Goal: Ask a question: Seek information or help from site administrators or community

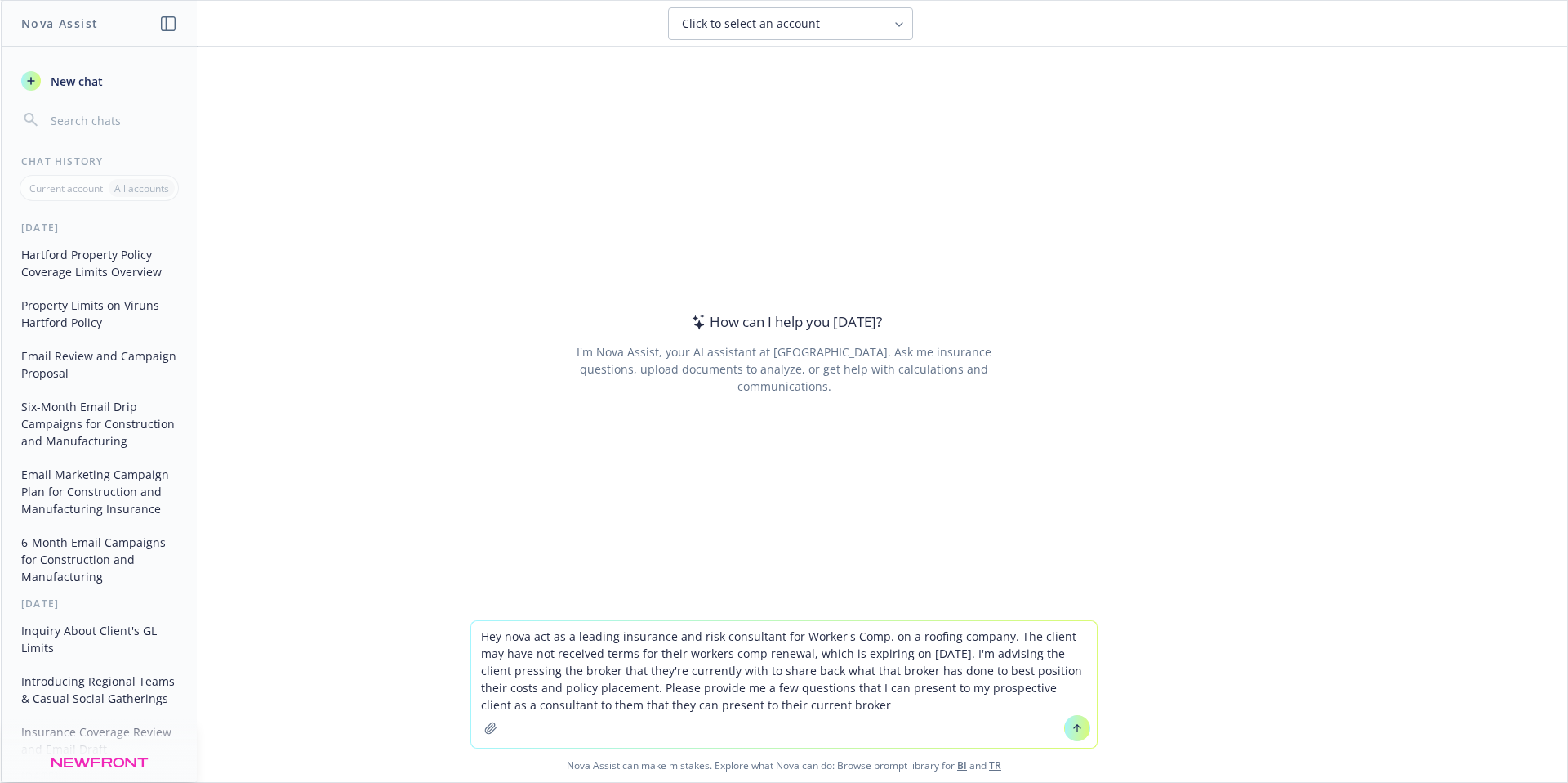
type textarea "Hey nova act as a leading insurance and risk consultant for Worker's Comp. on a…"
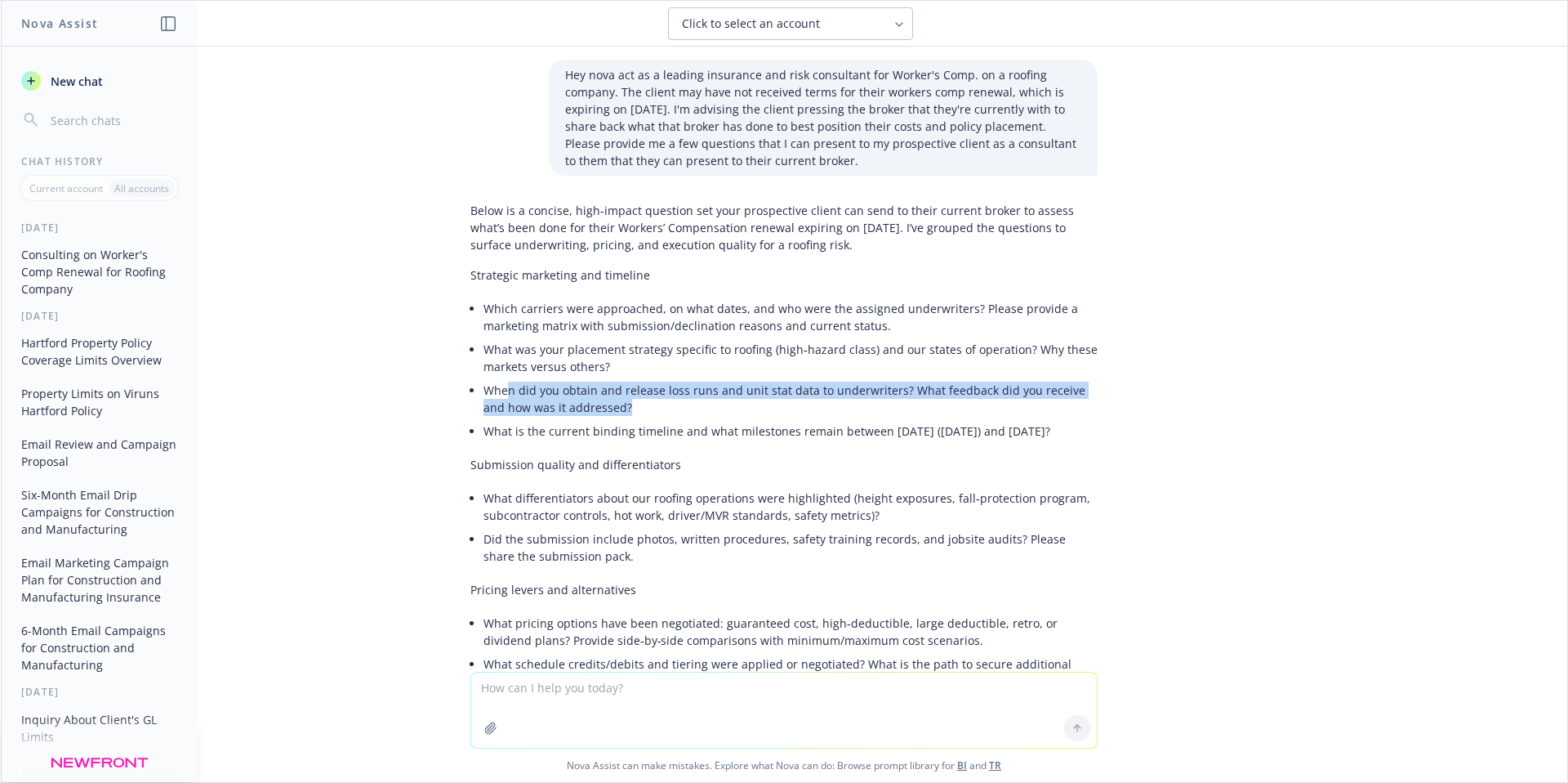
drag, startPoint x: 601, startPoint y: 411, endPoint x: 495, endPoint y: 396, distance: 107.1
click at [495, 396] on li "When did you obtain and release loss runs and unit stat data to underwriters? W…" at bounding box center [790, 399] width 614 height 41
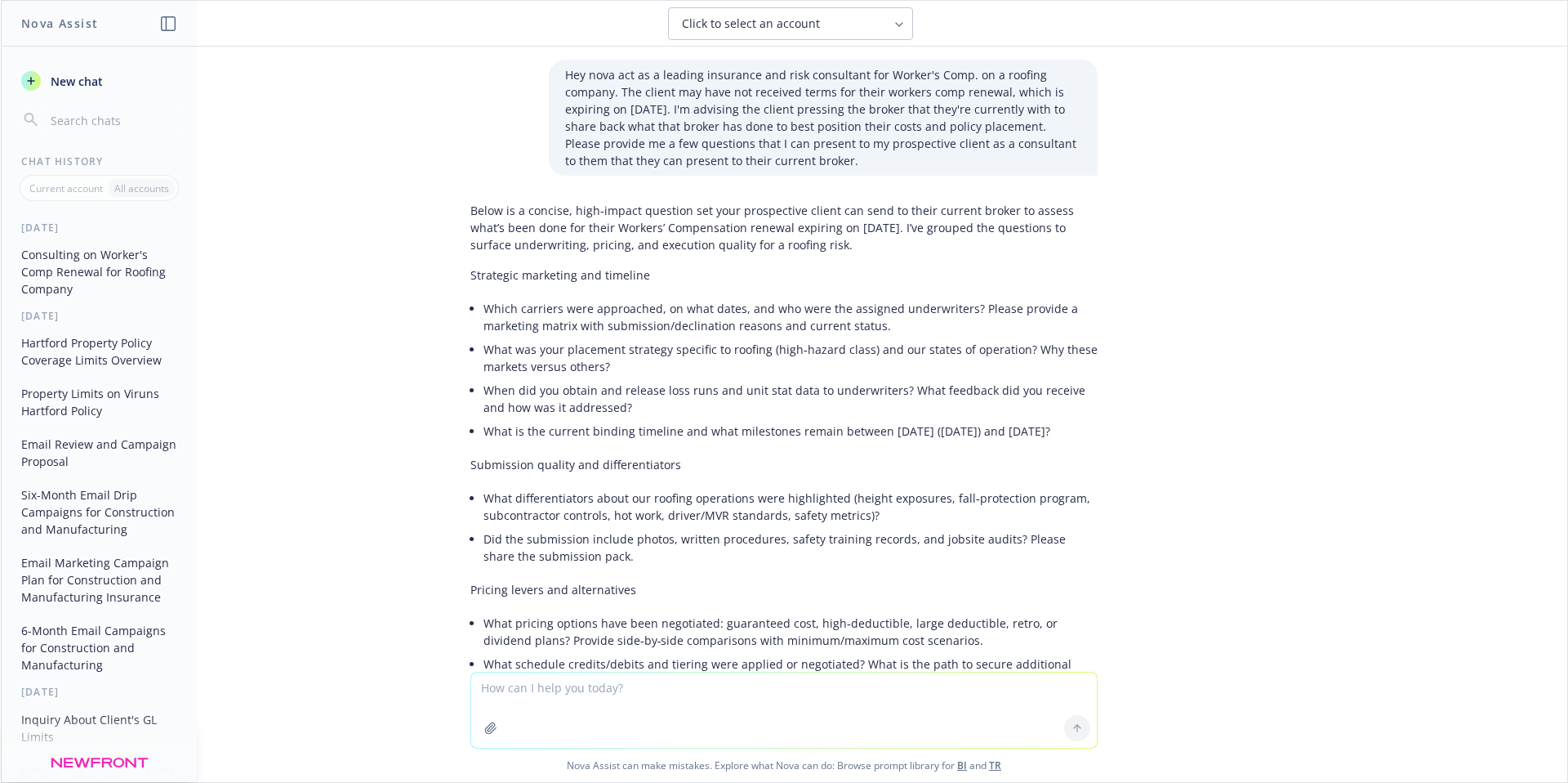
click at [571, 442] on li "What is the current binding timeline and what milestones remain between [DATE] …" at bounding box center [790, 431] width 614 height 24
drag, startPoint x: 569, startPoint y: 449, endPoint x: 470, endPoint y: 430, distance: 100.8
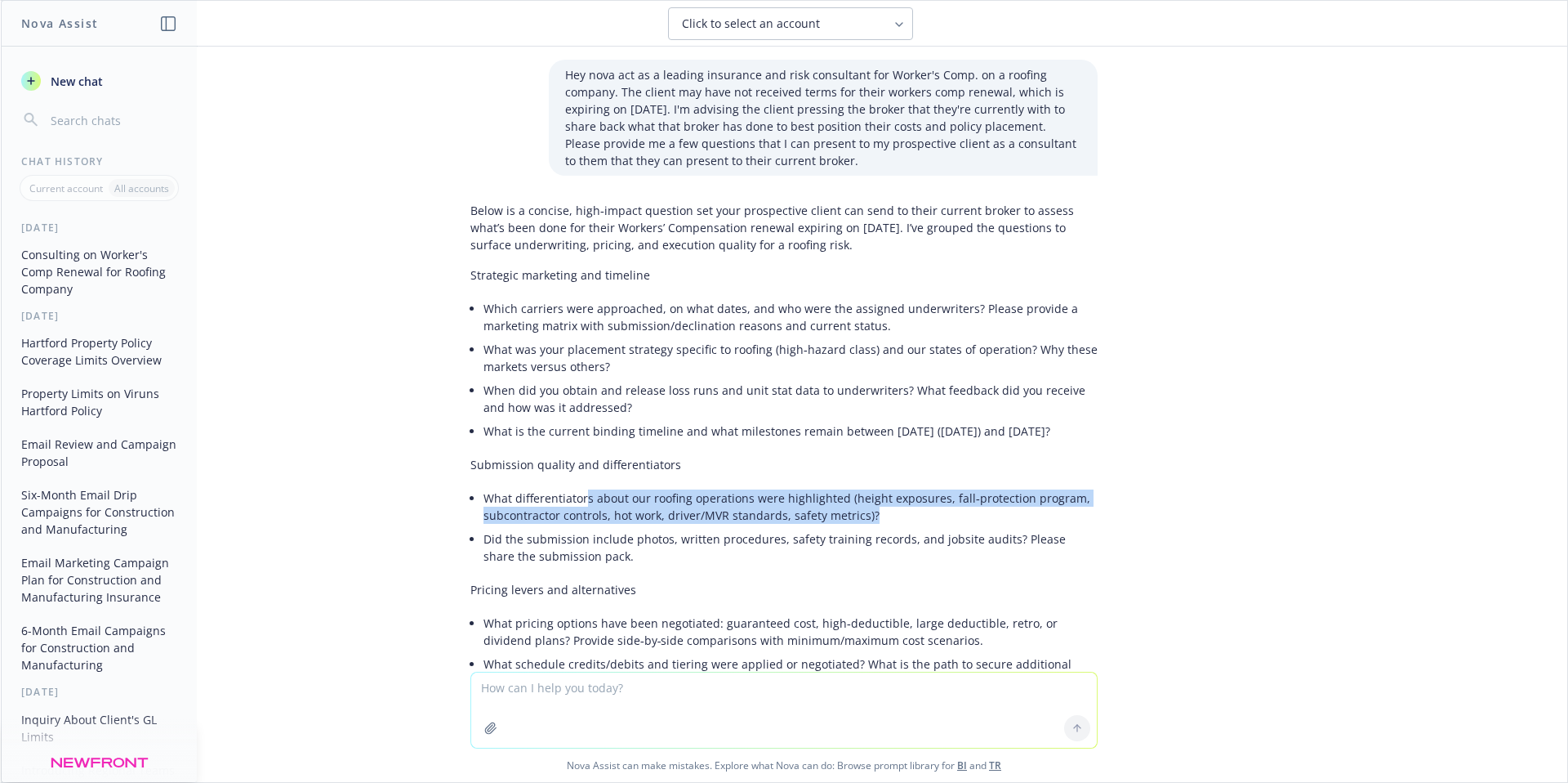
drag, startPoint x: 840, startPoint y: 529, endPoint x: 733, endPoint y: 531, distance: 107.0
click at [571, 519] on li "What differentiators about our roofing operations were highlighted (height expo…" at bounding box center [790, 507] width 614 height 41
click at [771, 527] on li "What differentiators about our roofing operations were highlighted (height expo…" at bounding box center [790, 507] width 614 height 41
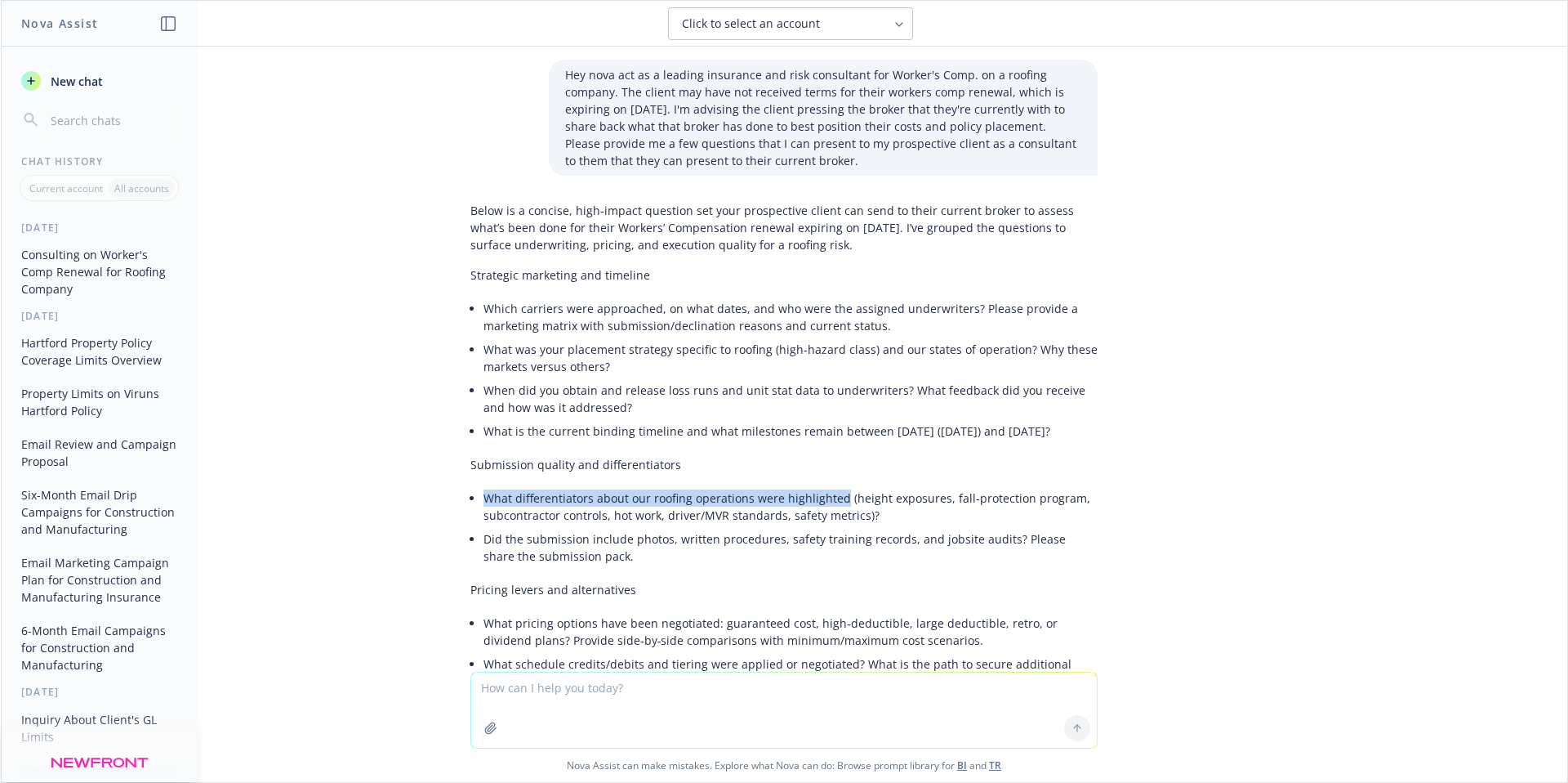
drag, startPoint x: 829, startPoint y: 518, endPoint x: 472, endPoint y: 519, distance: 357.0
click at [483, 519] on li "What differentiators about our roofing operations were highlighted (height expo…" at bounding box center [790, 507] width 614 height 41
copy li "What differentiators about our roofing operations were highlighted"
click at [938, 318] on li "Which carriers were approached, on what dates, and who were the assigned underw…" at bounding box center [790, 317] width 614 height 41
drag, startPoint x: 827, startPoint y: 515, endPoint x: 470, endPoint y: 513, distance: 357.0
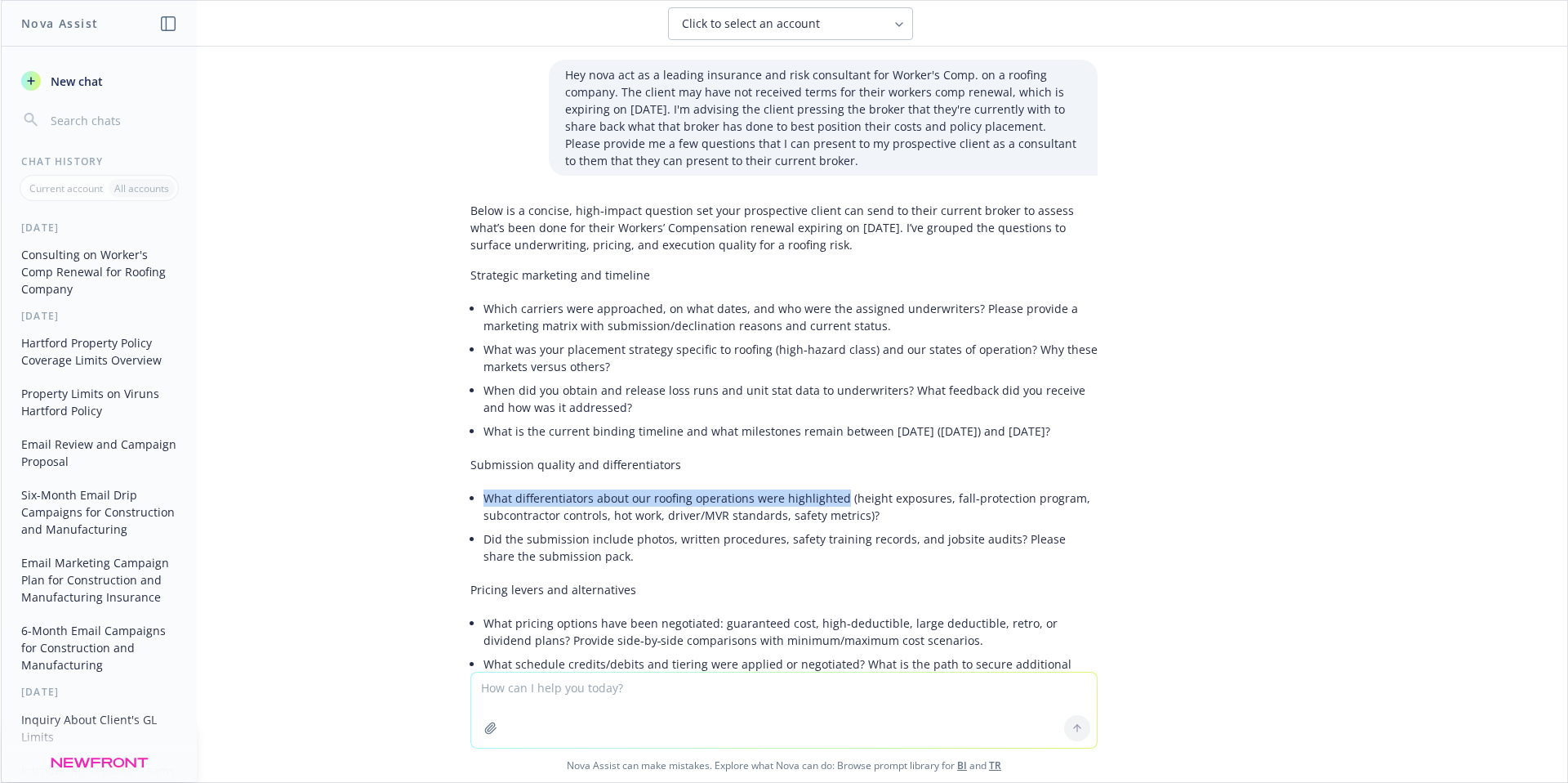
copy li "What differentiators about our roofing operations were highlighted"
click at [559, 567] on li "Did the submission include photos, written procedures, safety training records,…" at bounding box center [790, 548] width 614 height 41
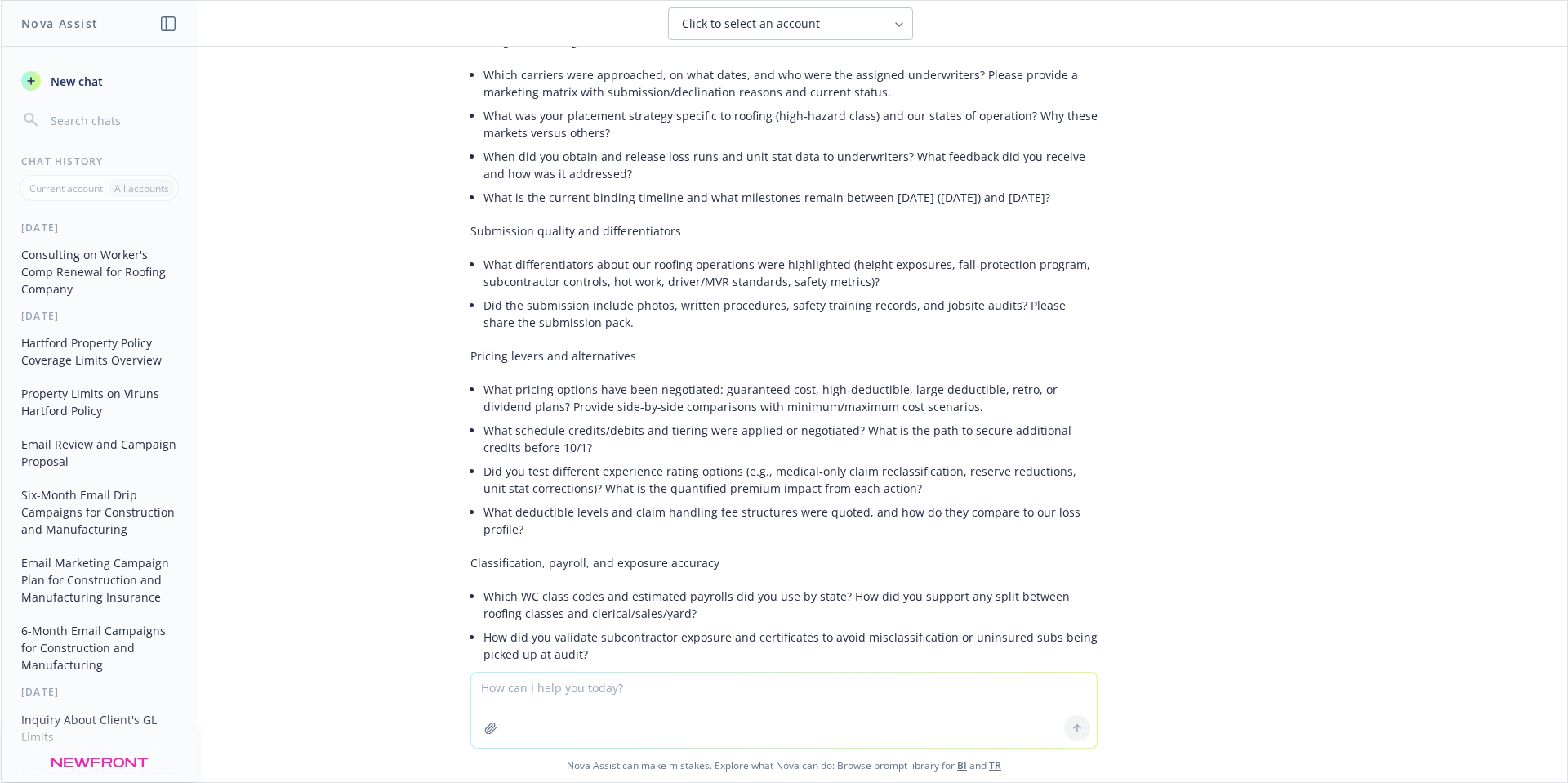
scroll to position [306, 0]
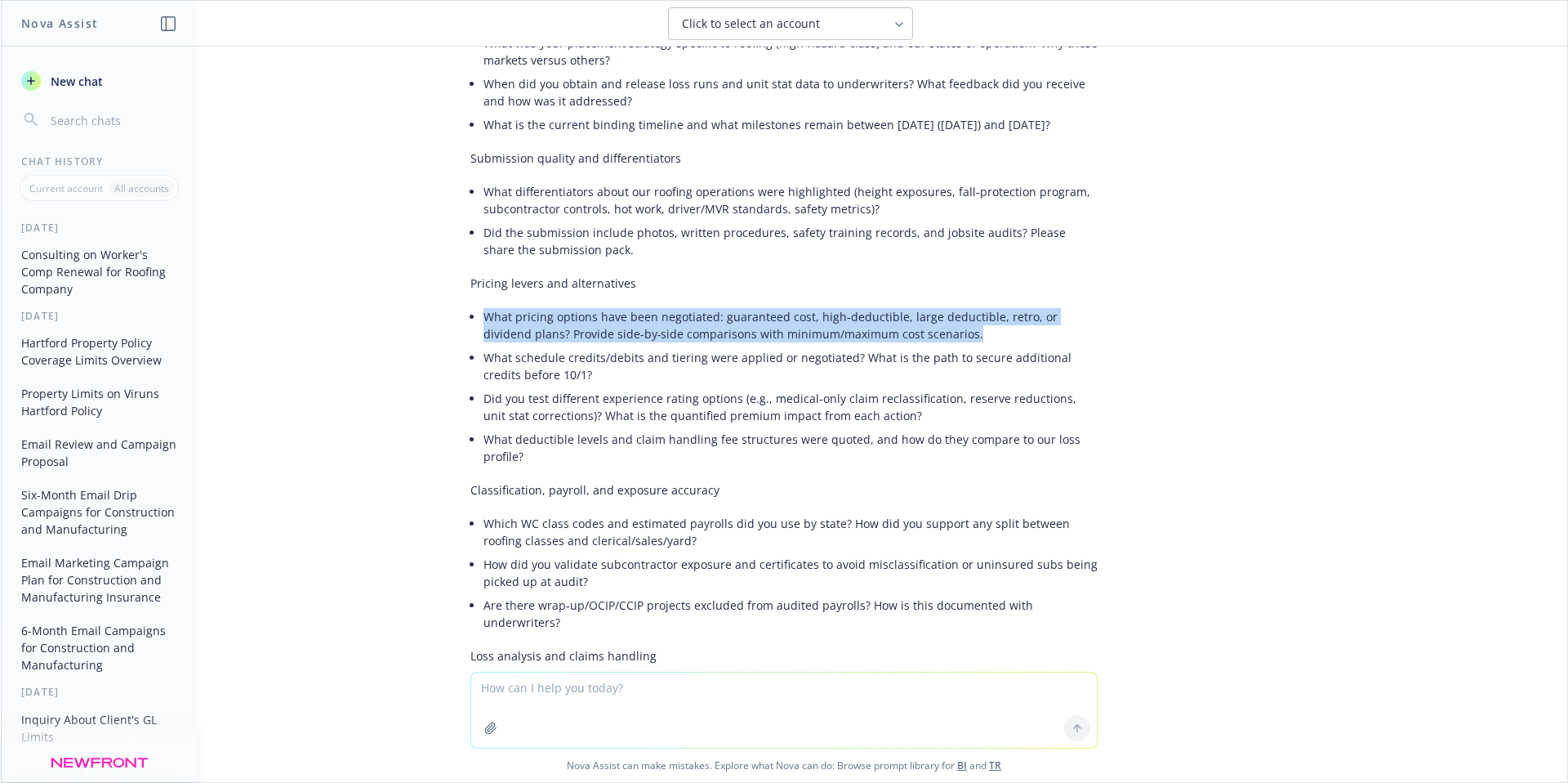
drag, startPoint x: 464, startPoint y: 335, endPoint x: 918, endPoint y: 351, distance: 454.3
click at [918, 351] on div "Below is a concise, high‑impact question set your prospective client can send t…" at bounding box center [784, 706] width 627 height 1634
copy li "What pricing options have been negotiated: guaranteed cost, high‑deductible, la…"
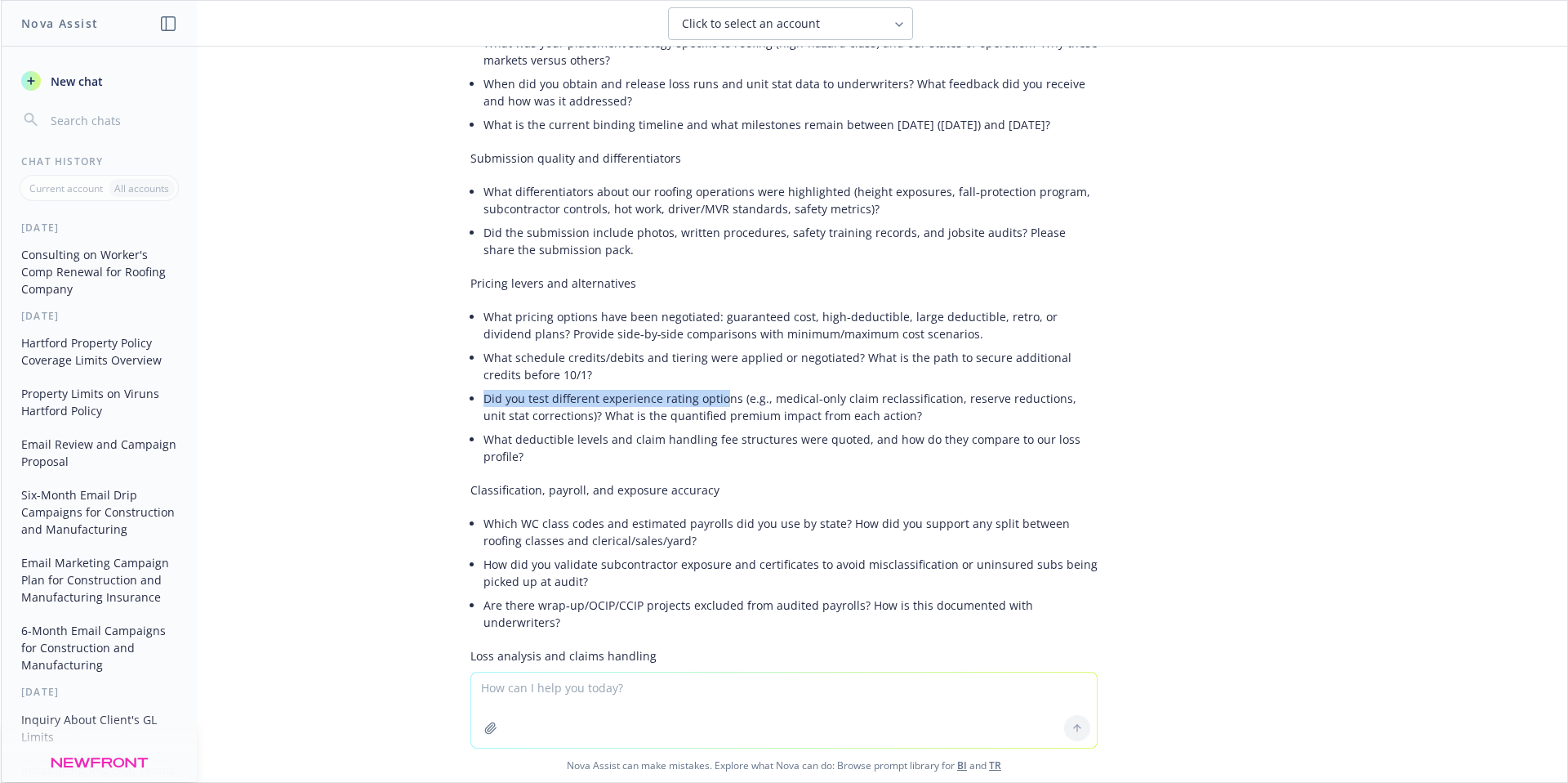
drag, startPoint x: 471, startPoint y: 417, endPoint x: 712, endPoint y: 417, distance: 241.0
click at [712, 417] on li "Did you test different experience rating options (e.g., medical‑only claim recl…" at bounding box center [790, 407] width 614 height 41
click at [707, 443] on li "What deductible levels and claim handling fee structures were quoted, and how d…" at bounding box center [790, 448] width 614 height 41
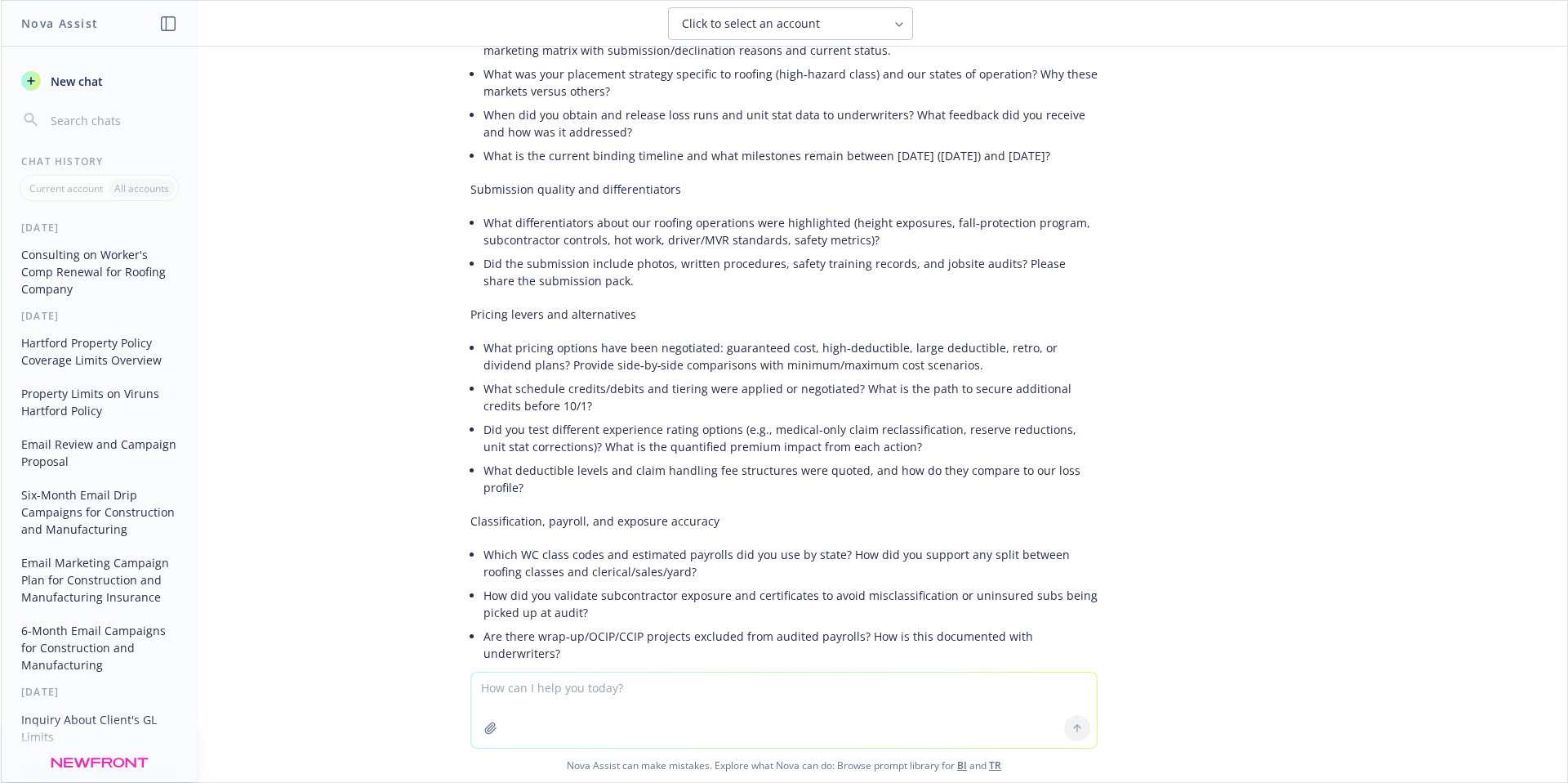
scroll to position [278, 0]
drag, startPoint x: 997, startPoint y: 275, endPoint x: 471, endPoint y: 274, distance: 526.0
click at [483, 274] on li "Did the submission include photos, written procedures, safety training records,…" at bounding box center [790, 270] width 614 height 41
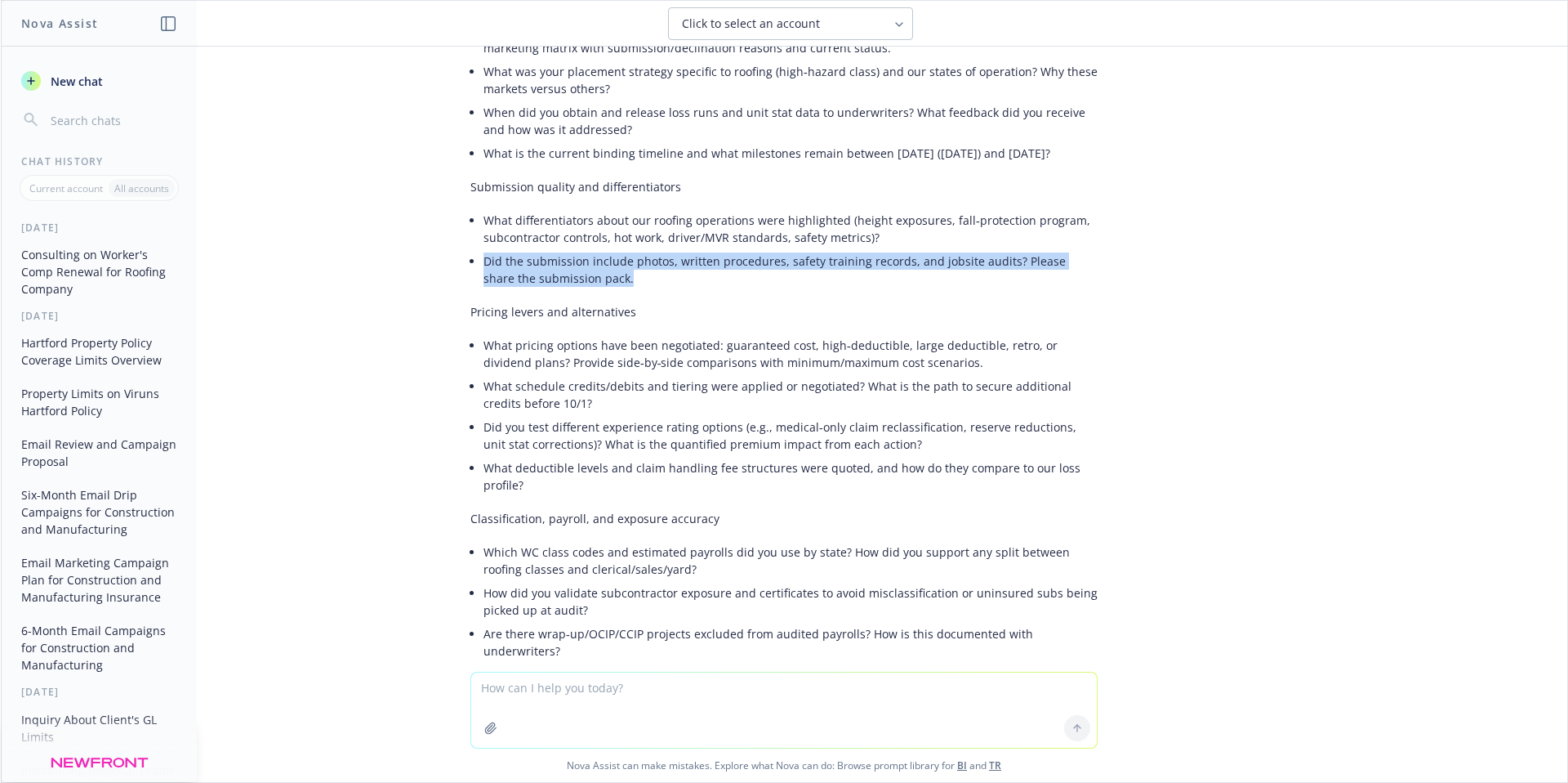
drag, startPoint x: 604, startPoint y: 296, endPoint x: 478, endPoint y: 281, distance: 126.9
click at [470, 282] on div "Below is a concise, high‑impact question set your prospective client can send t…" at bounding box center [784, 735] width 627 height 1634
copy li "Did the submission include photos, written procedures, safety training records,…"
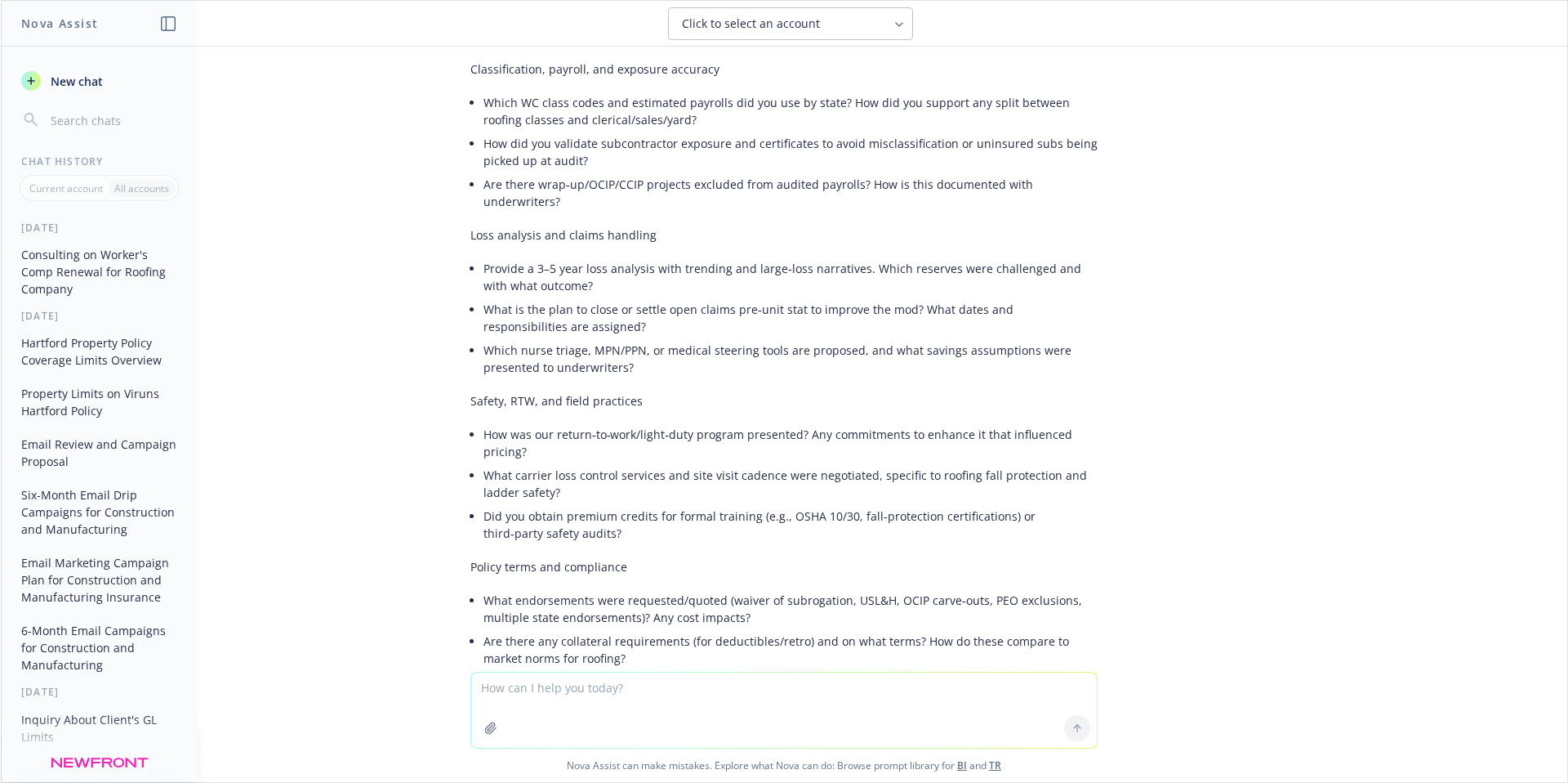
scroll to position [734, 0]
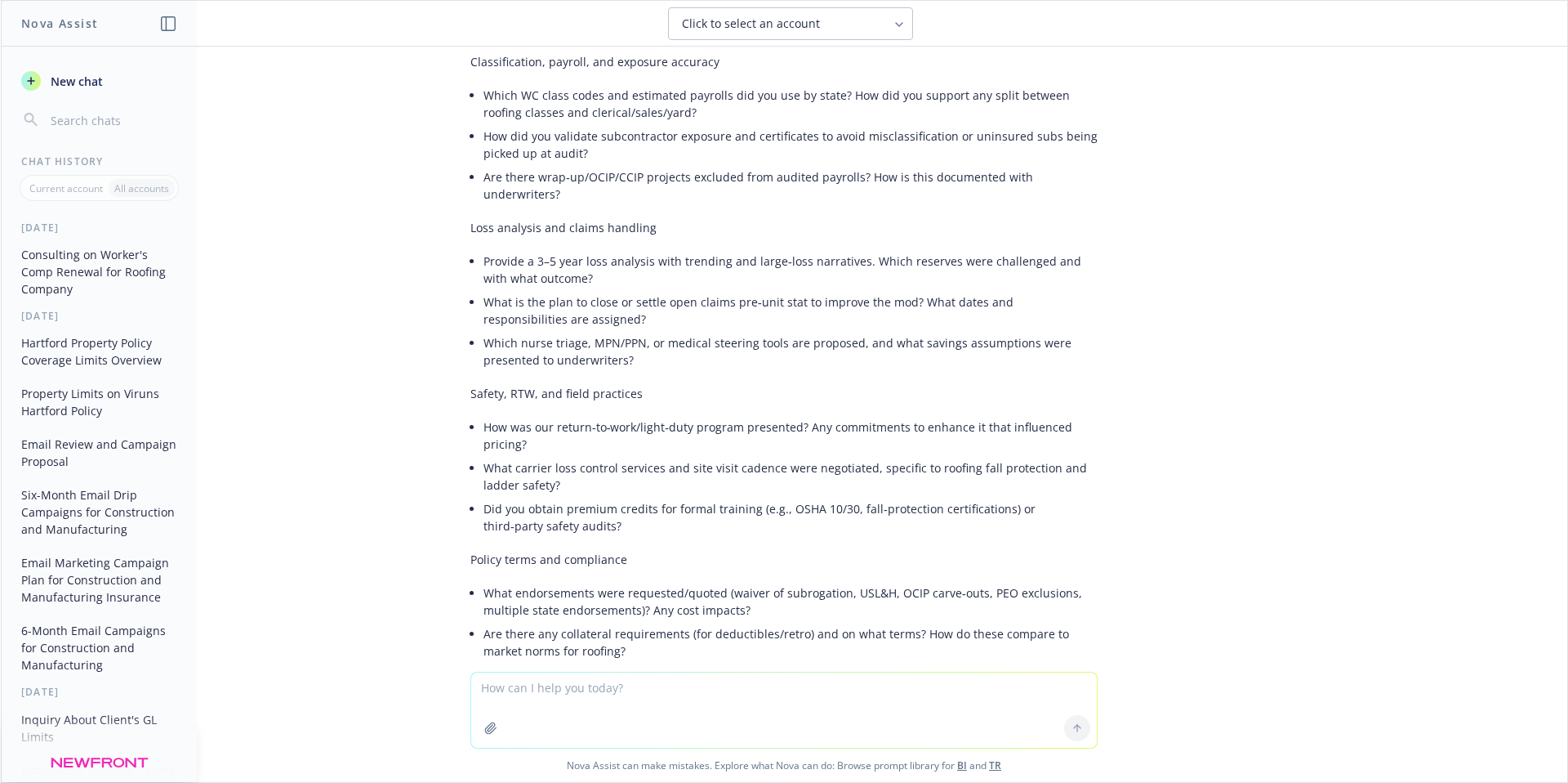
click at [571, 442] on li "How was our return‑to‑work/light‑duty program presented? Any commitments to enh…" at bounding box center [790, 436] width 614 height 41
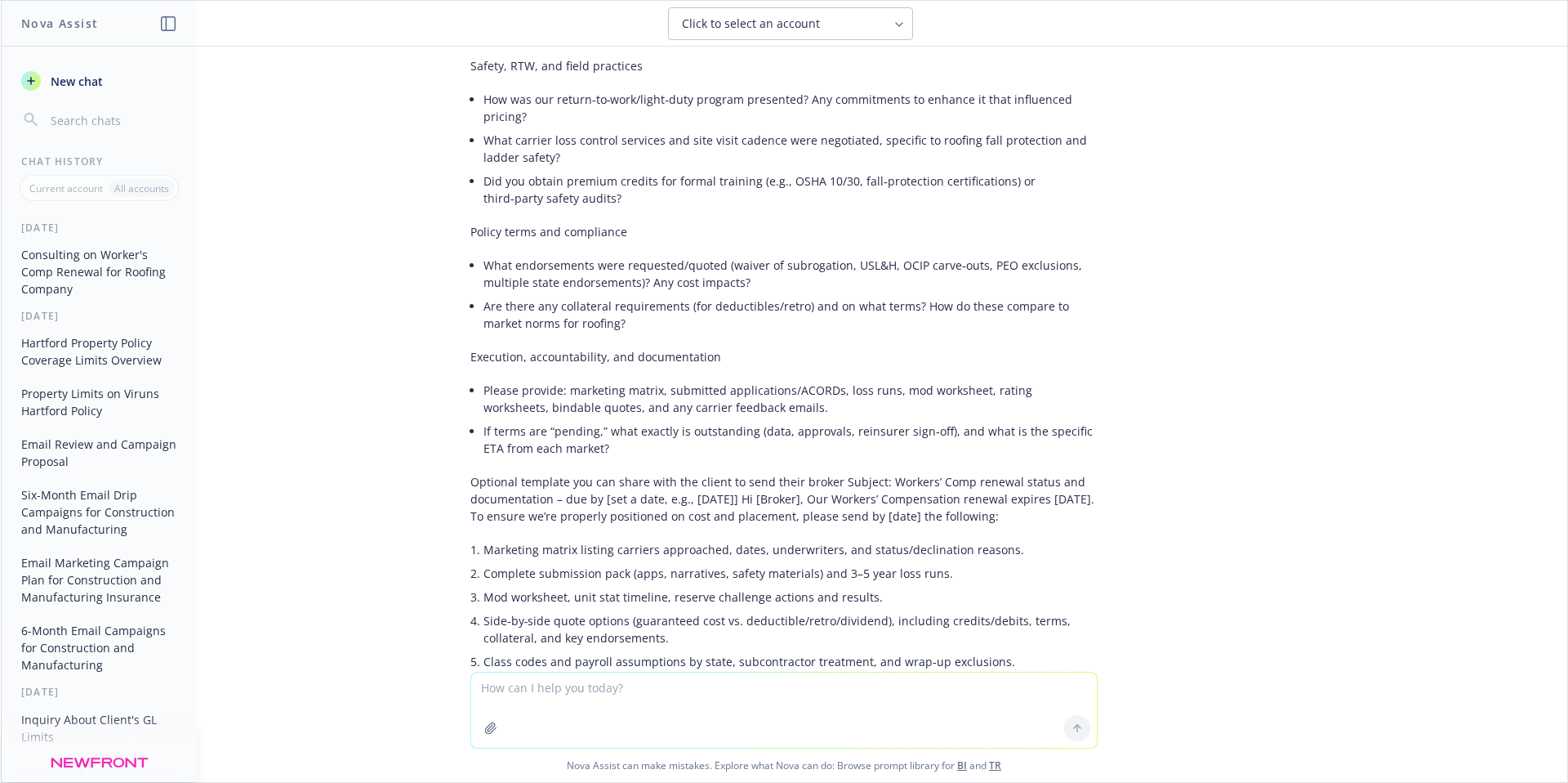
scroll to position [1065, 0]
click at [756, 405] on li "Please provide: marketing matrix, submitted applications/ACORDs, loss runs, mod…" at bounding box center [790, 396] width 614 height 41
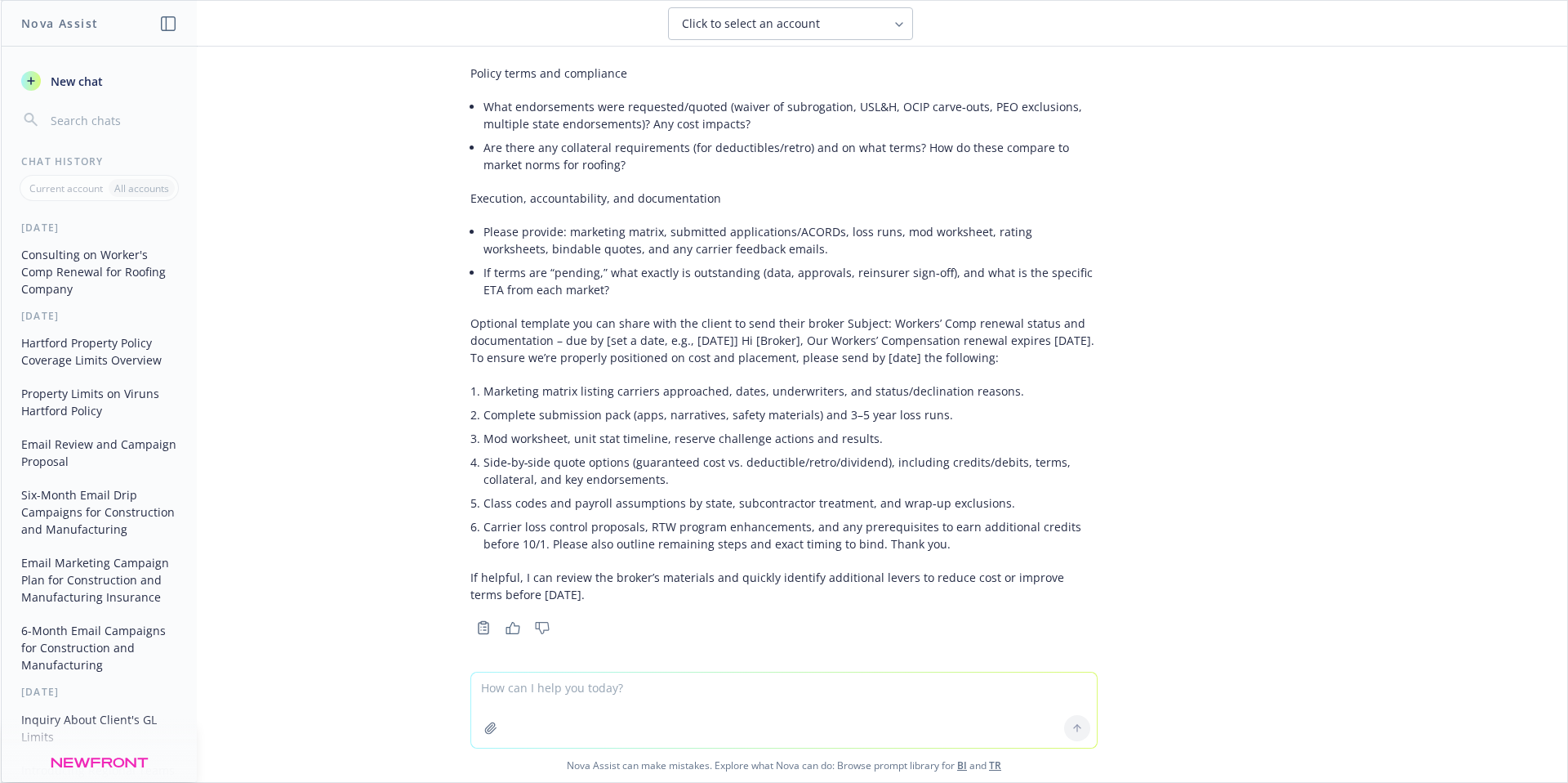
scroll to position [1244, 0]
